Goal: Use online tool/utility: Utilize a website feature to perform a specific function

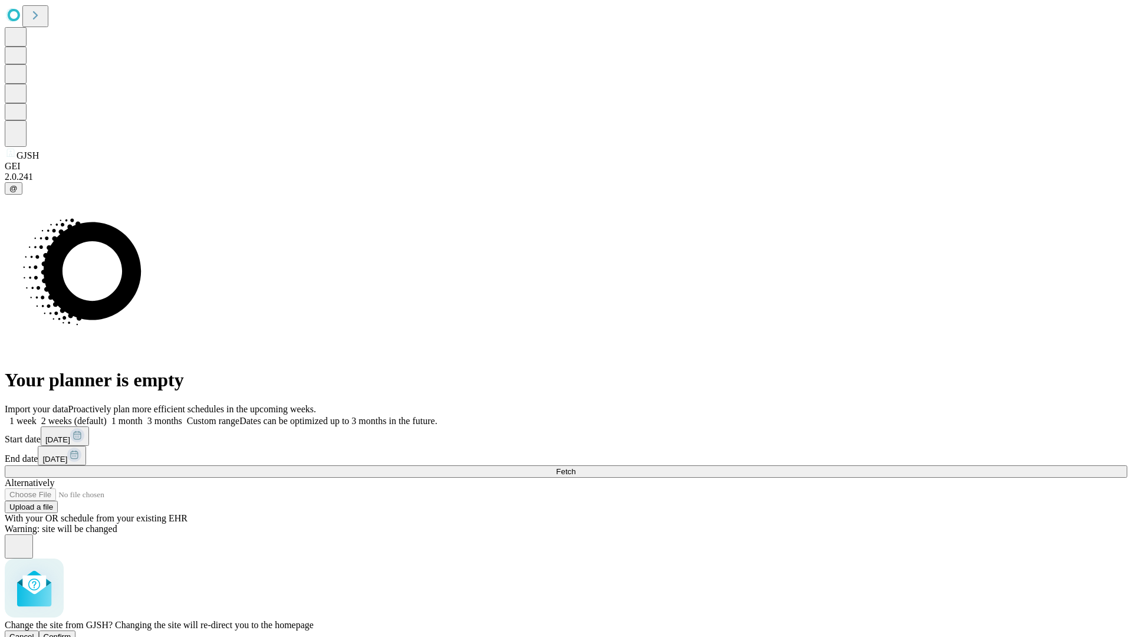
click at [71, 632] on span "Confirm" at bounding box center [58, 636] width 28 height 9
click at [143, 416] on label "1 month" at bounding box center [125, 421] width 36 height 10
click at [575, 467] on span "Fetch" at bounding box center [565, 471] width 19 height 9
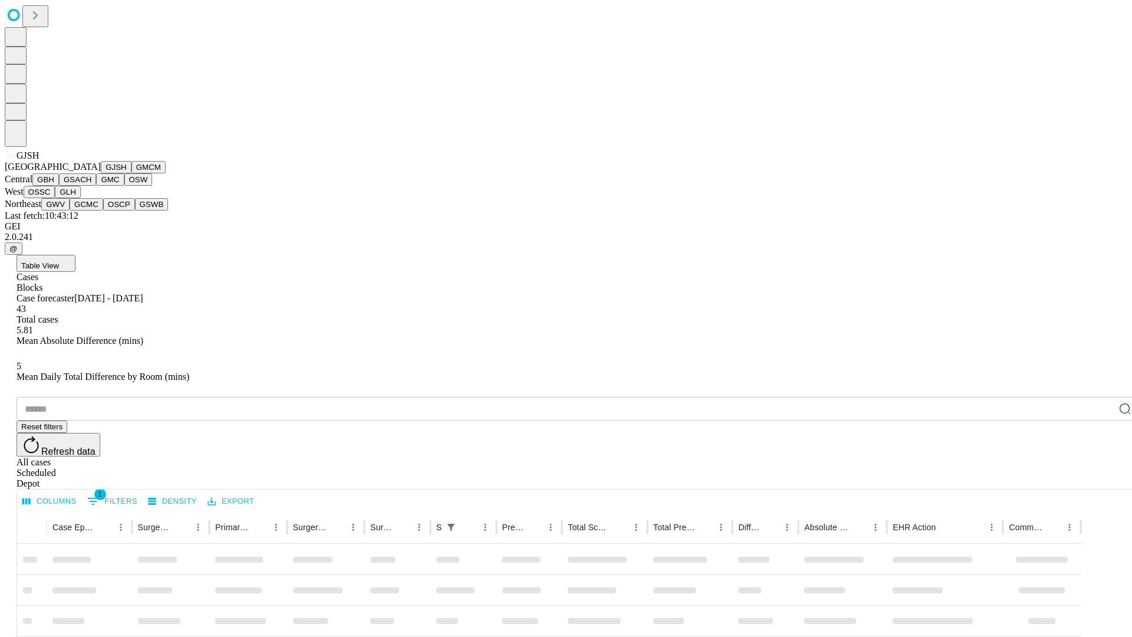
click at [131, 173] on button "GMCM" at bounding box center [148, 167] width 34 height 12
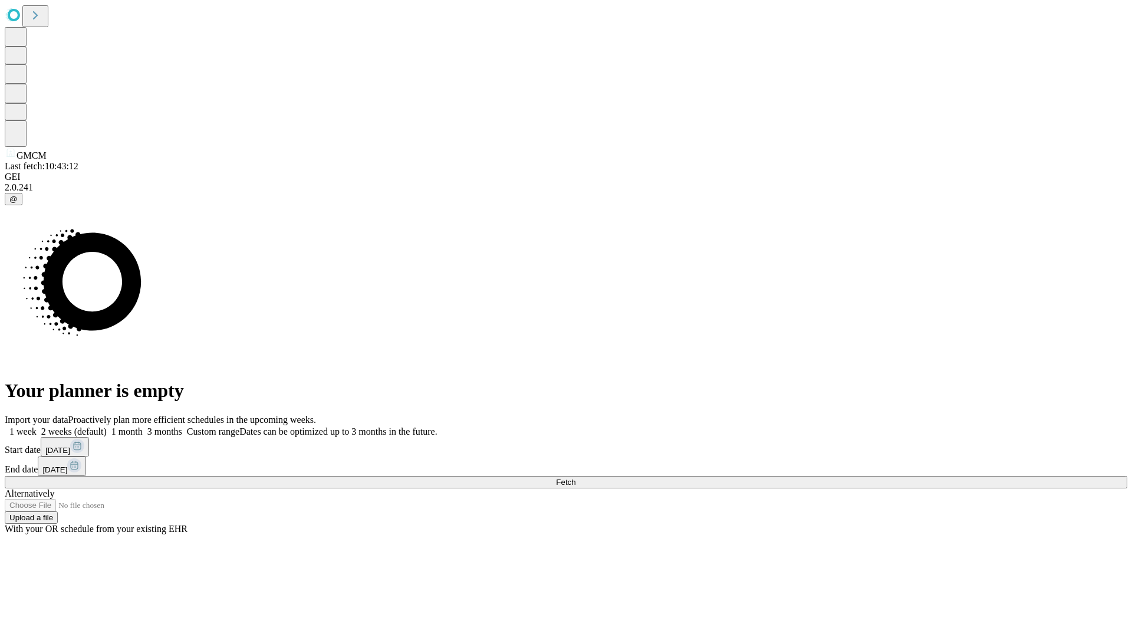
click at [143, 426] on label "1 month" at bounding box center [125, 431] width 36 height 10
click at [575, 477] on span "Fetch" at bounding box center [565, 481] width 19 height 9
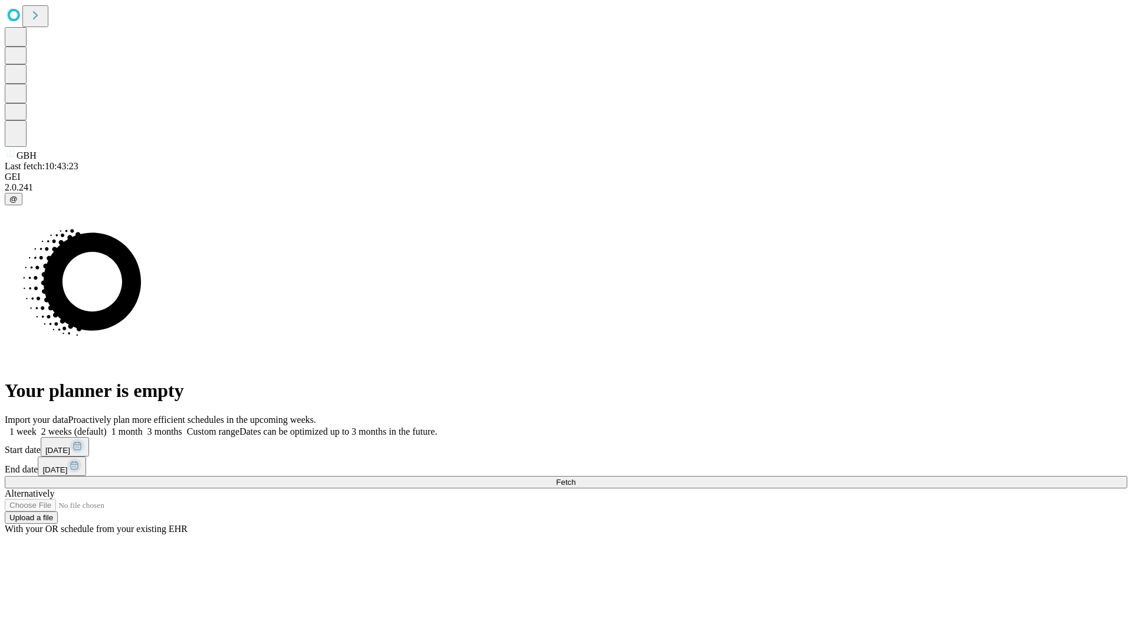
click at [143, 426] on label "1 month" at bounding box center [125, 431] width 36 height 10
click at [575, 477] on span "Fetch" at bounding box center [565, 481] width 19 height 9
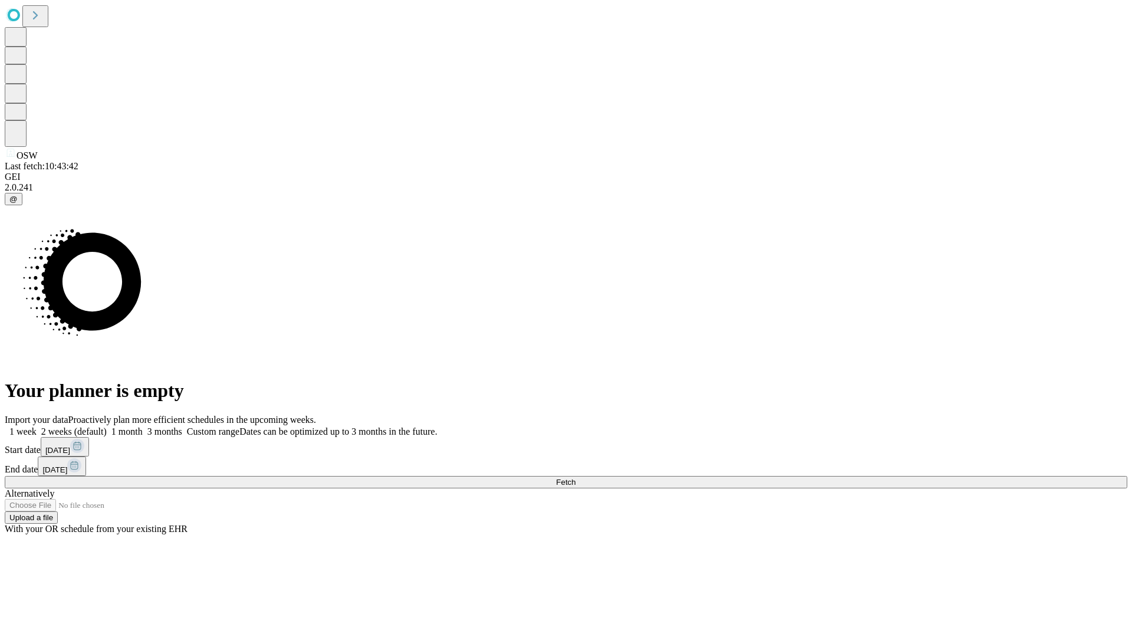
click at [575, 477] on span "Fetch" at bounding box center [565, 481] width 19 height 9
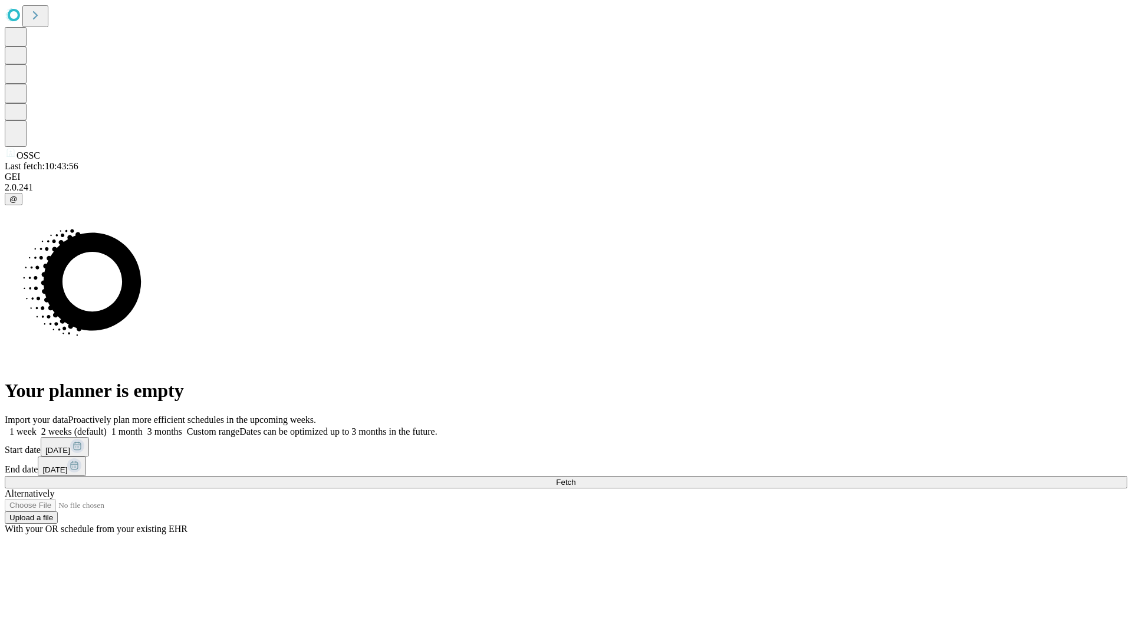
click at [575, 477] on span "Fetch" at bounding box center [565, 481] width 19 height 9
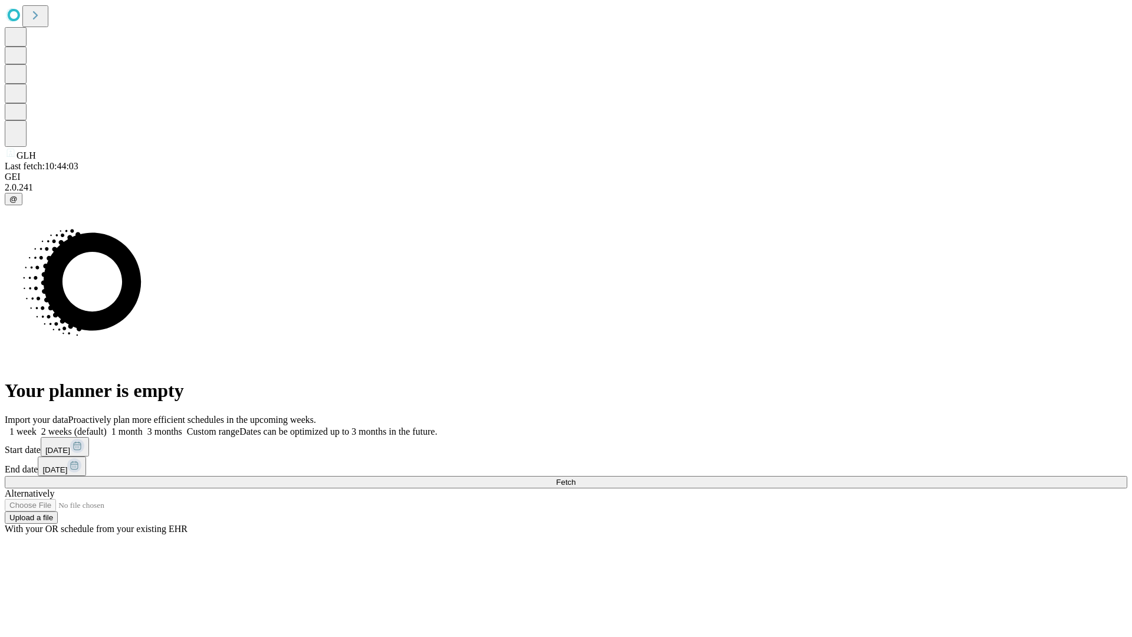
click at [143, 426] on label "1 month" at bounding box center [125, 431] width 36 height 10
click at [575, 477] on span "Fetch" at bounding box center [565, 481] width 19 height 9
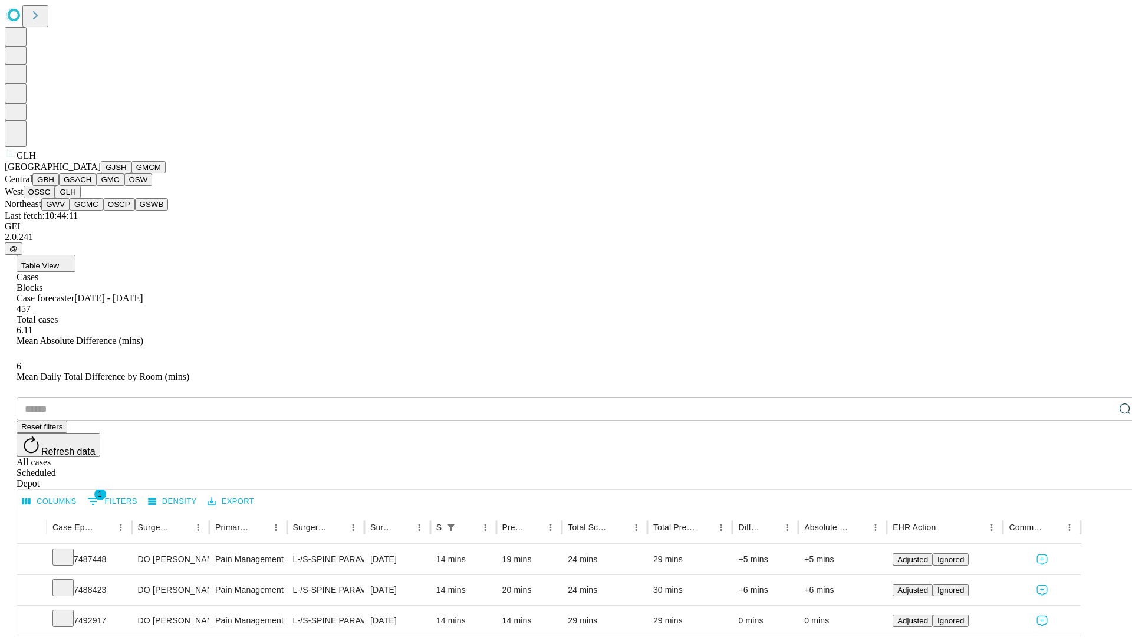
click at [70, 210] on button "GWV" at bounding box center [55, 204] width 28 height 12
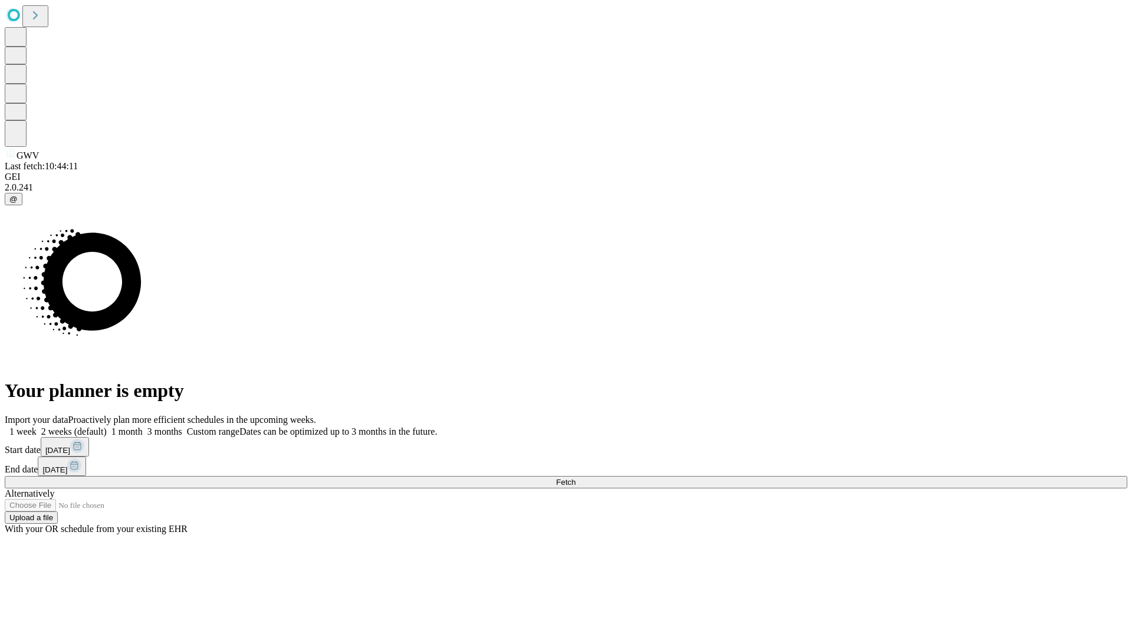
click at [143, 426] on label "1 month" at bounding box center [125, 431] width 36 height 10
click at [575, 477] on span "Fetch" at bounding box center [565, 481] width 19 height 9
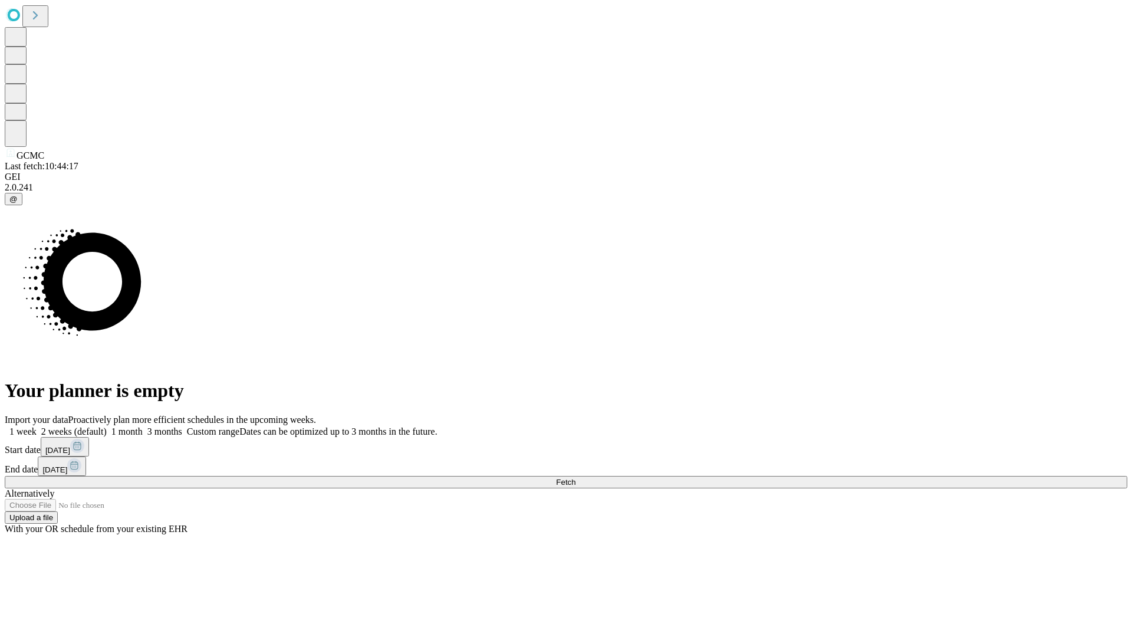
click at [143, 426] on label "1 month" at bounding box center [125, 431] width 36 height 10
click at [575, 477] on span "Fetch" at bounding box center [565, 481] width 19 height 9
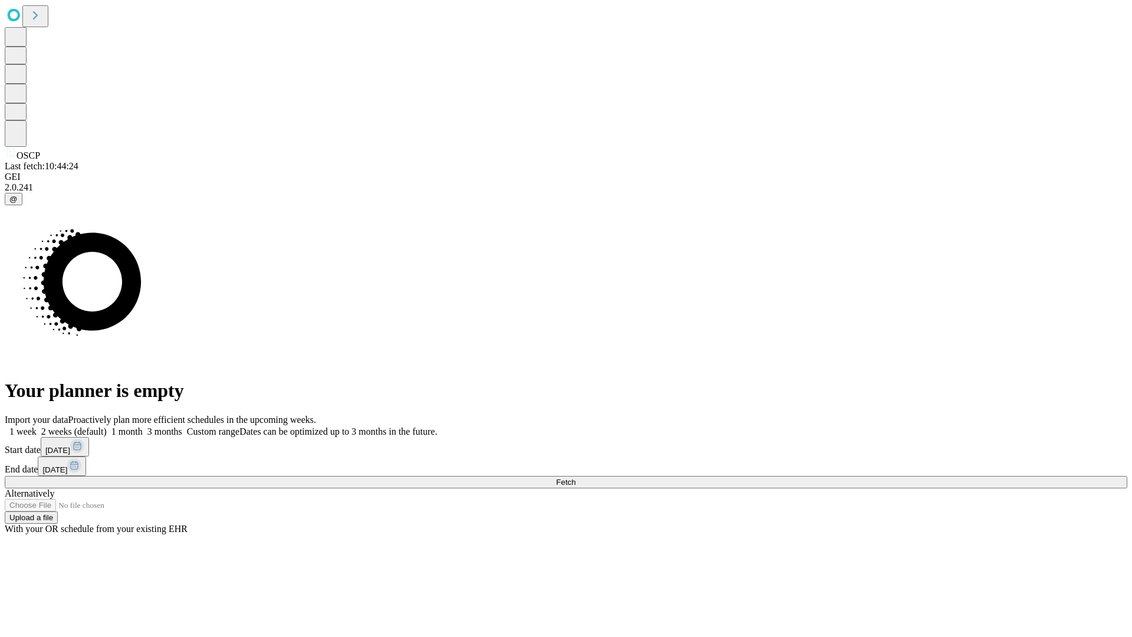
click at [143, 426] on label "1 month" at bounding box center [125, 431] width 36 height 10
click at [575, 477] on span "Fetch" at bounding box center [565, 481] width 19 height 9
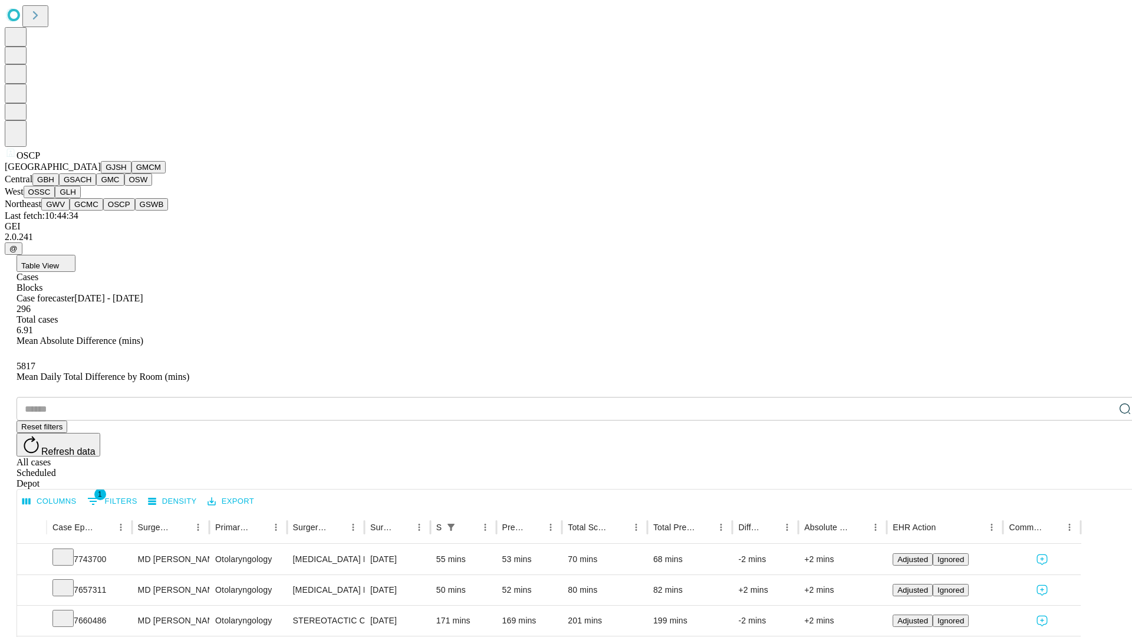
click at [135, 210] on button "GSWB" at bounding box center [152, 204] width 34 height 12
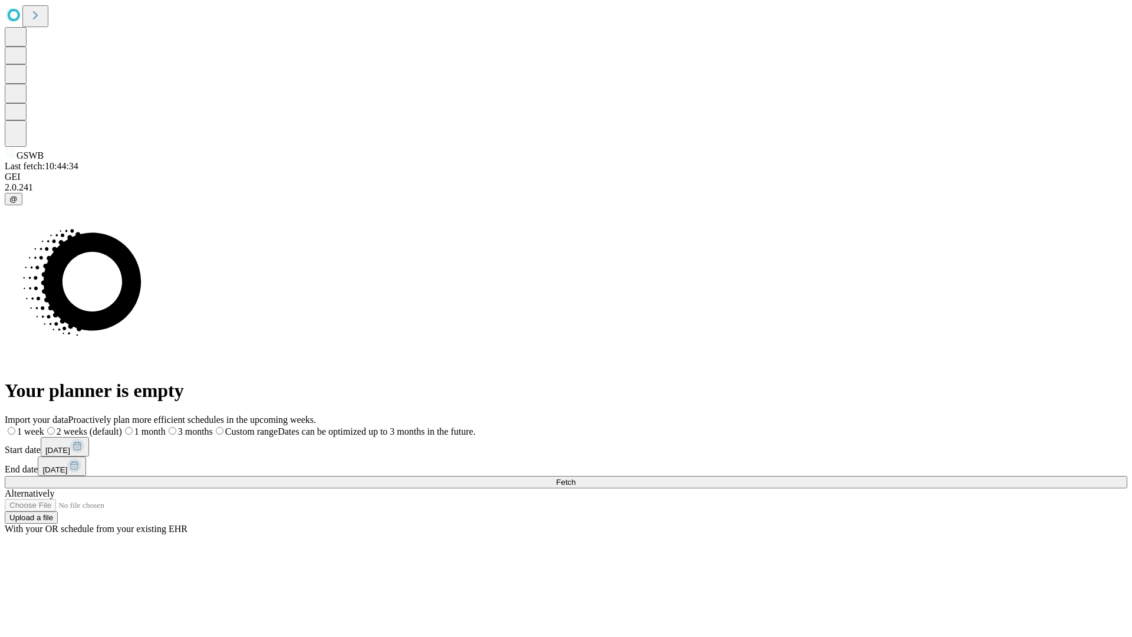
click at [166, 426] on label "1 month" at bounding box center [144, 431] width 44 height 10
click at [575, 477] on span "Fetch" at bounding box center [565, 481] width 19 height 9
